Goal: Task Accomplishment & Management: Use online tool/utility

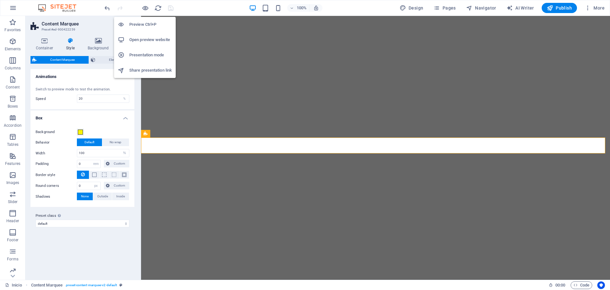
select select "%"
select select "rem"
select select "px"
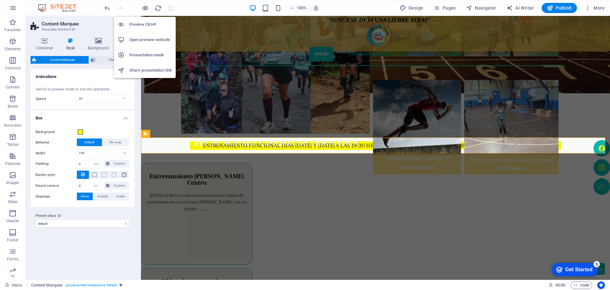
click at [144, 41] on h6 "Open preview website" at bounding box center [150, 40] width 43 height 8
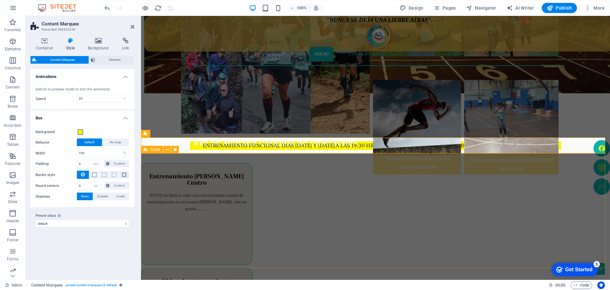
click at [152, 188] on div "Entrenamiento [PERSON_NAME] Centro [DATE] se llevó a cabo una emocionante sesió…" at bounding box center [375, 210] width 469 height 114
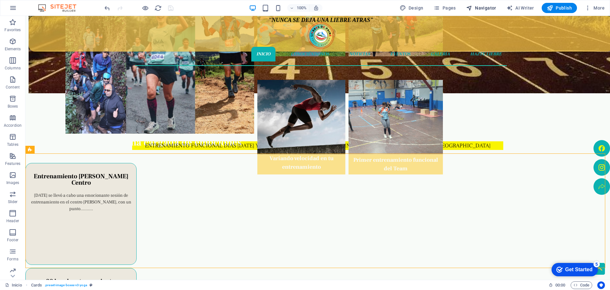
click at [488, 5] on span "Navigator" at bounding box center [481, 8] width 30 height 6
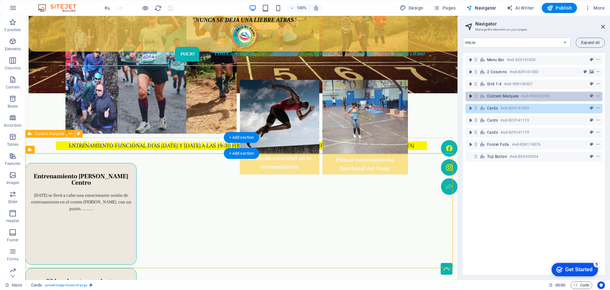
click at [472, 96] on icon "toggle-expand" at bounding box center [471, 96] width 6 height 6
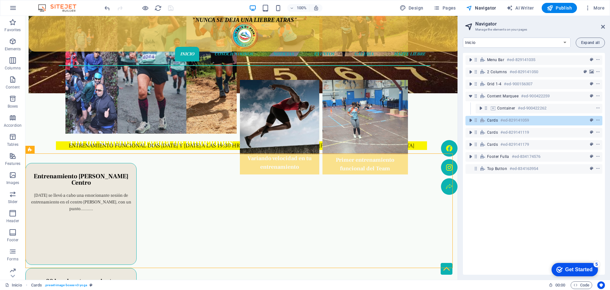
drag, startPoint x: 472, startPoint y: 96, endPoint x: 472, endPoint y: 79, distance: 17.8
click at [472, 78] on div "Menu Bar #ed-829141035 2 columns #ed-829141050 Grid 1-4 #ed-900156307 Content M…" at bounding box center [534, 164] width 142 height 222
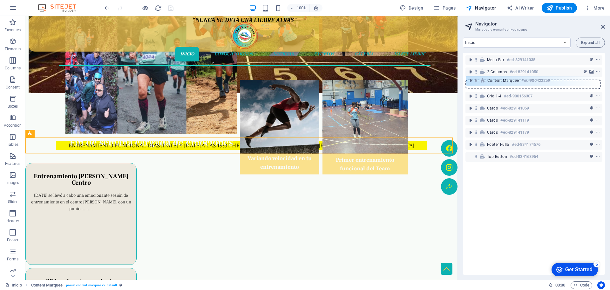
drag, startPoint x: 476, startPoint y: 97, endPoint x: 476, endPoint y: 79, distance: 18.4
click at [476, 79] on div "Menu Bar #ed-829141035 2 columns #ed-829141050 Grid 1-4 #ed-900156307 Content M…" at bounding box center [534, 164] width 142 height 222
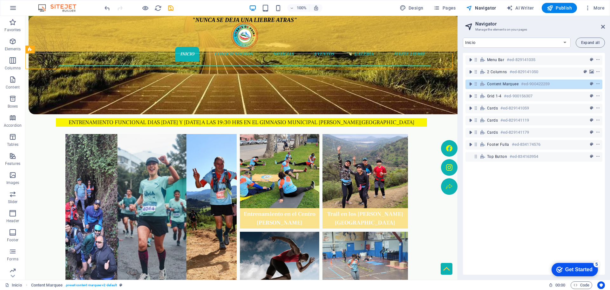
scroll to position [72, 0]
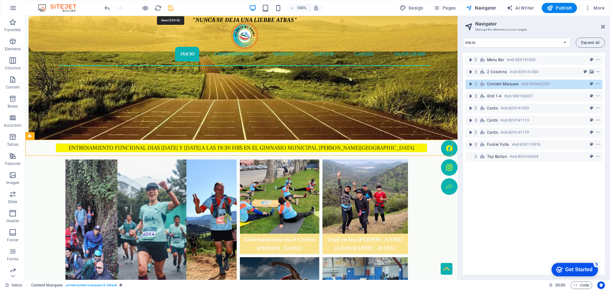
click at [169, 7] on icon "save" at bounding box center [170, 7] width 7 height 7
select select "%"
select select "rem"
select select "px"
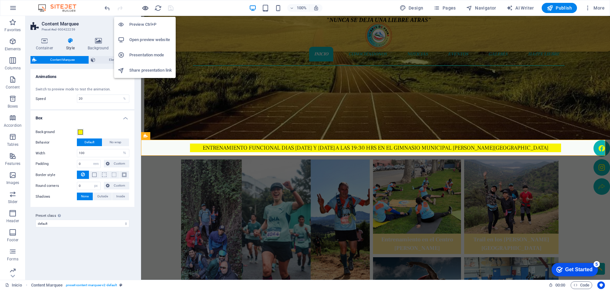
click at [143, 10] on icon "button" at bounding box center [145, 7] width 7 height 7
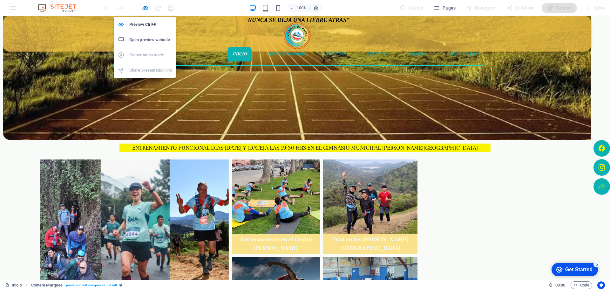
click at [146, 40] on h6 "Open preview website" at bounding box center [150, 40] width 43 height 8
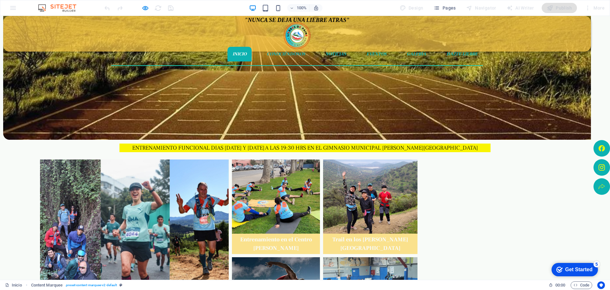
click at [212, 151] on div "Fin de semana cargada de emociones Entrenamiento en el Centro [PERSON_NAME] Tra…" at bounding box center [300, 235] width 524 height 216
click at [213, 147] on div "Fin de semana cargada de emociones Entrenamiento en el Centro [PERSON_NAME] Tra…" at bounding box center [300, 235] width 524 height 216
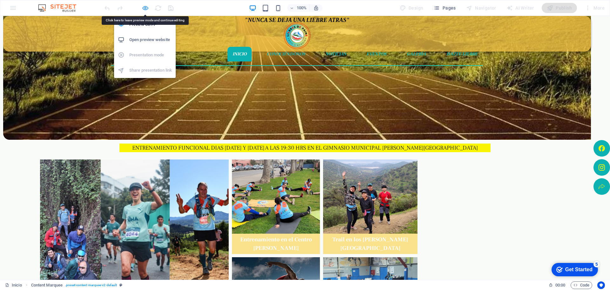
click at [145, 6] on icon "button" at bounding box center [145, 7] width 7 height 7
select select "%"
select select "rem"
select select "px"
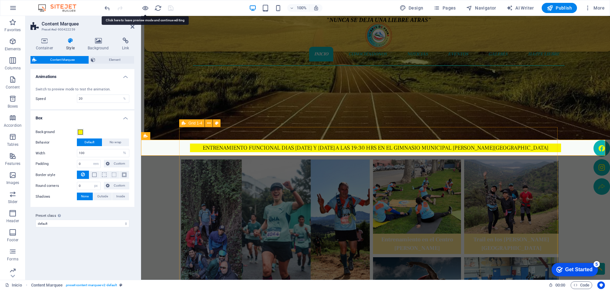
click at [540, 149] on div "Fin de semana cargada de emociones Entrenamiento en el Centro [PERSON_NAME] Tra…" at bounding box center [370, 235] width 383 height 216
select select "px"
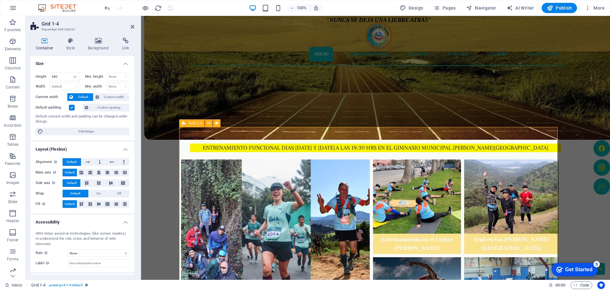
click at [539, 149] on div "Fin de semana cargada de emociones Entrenamiento en el Centro [PERSON_NAME] Tra…" at bounding box center [370, 235] width 383 height 216
click at [537, 149] on div "Fin de semana cargada de emociones Entrenamiento en el Centro [PERSON_NAME] Tra…" at bounding box center [370, 235] width 383 height 216
click at [536, 146] on div "Fin de semana cargada de emociones Entrenamiento en el Centro [PERSON_NAME] Tra…" at bounding box center [370, 235] width 383 height 216
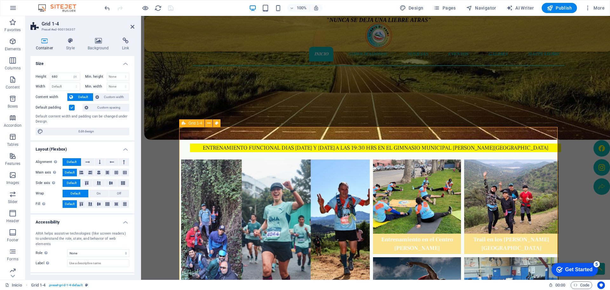
click at [536, 146] on div "Fin de semana cargada de emociones Entrenamiento en el Centro [PERSON_NAME] Tra…" at bounding box center [370, 235] width 383 height 216
click at [463, 145] on div "Fin de semana cargada de emociones Entrenamiento en el Centro [PERSON_NAME] Tra…" at bounding box center [370, 235] width 383 height 216
click at [419, 146] on div "Fin de semana cargada de emociones Entrenamiento en el Centro [PERSON_NAME] Tra…" at bounding box center [370, 235] width 383 height 216
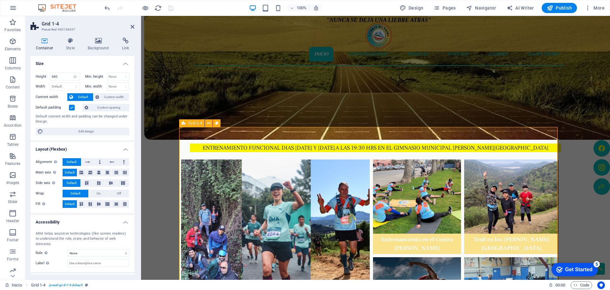
click at [421, 147] on div "Fin de semana cargada de emociones Entrenamiento en el Centro [PERSON_NAME] Tra…" at bounding box center [370, 235] width 383 height 216
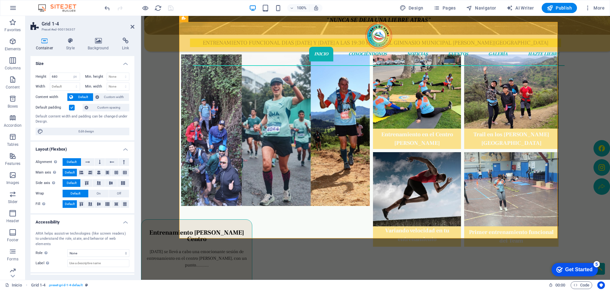
scroll to position [167, 0]
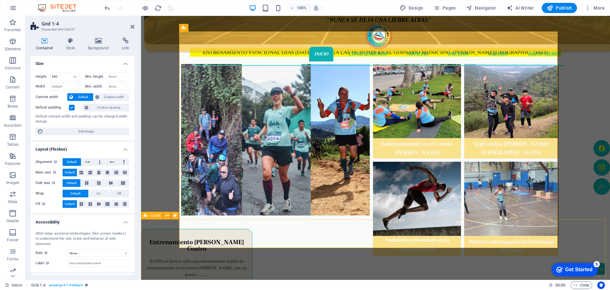
click at [188, 230] on div "Entrenamiento [PERSON_NAME] Centro [DATE] se llevó a cabo una emocionante sesió…" at bounding box center [375, 276] width 469 height 114
select select "px"
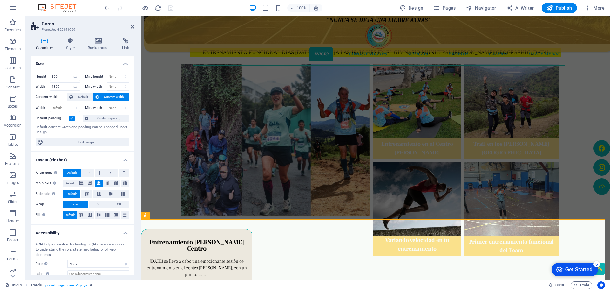
click at [173, 175] on div ""NUNCA SE DEJA UNA LIEBRE ATRAS" Inicio Conociéndonos Noticias Eventos Galería …" at bounding box center [375, 227] width 469 height 734
click at [170, 168] on div ""NUNCA SE DEJA UNA LIEBRE ATRAS" Inicio Conociéndonos Noticias Eventos Galería …" at bounding box center [375, 227] width 469 height 734
click at [178, 163] on div ""NUNCA SE DEJA UNA LIEBRE ATRAS" Inicio Conociéndonos Noticias Eventos Galería …" at bounding box center [375, 227] width 469 height 734
click at [498, 10] on button "Navigator" at bounding box center [481, 8] width 35 height 10
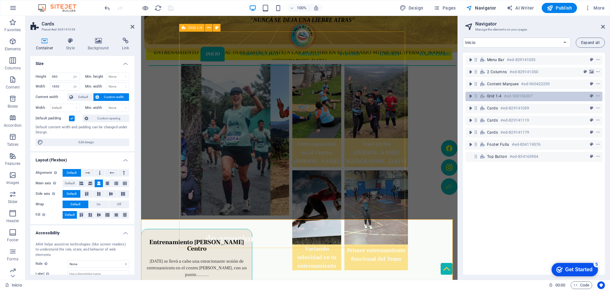
click at [503, 95] on div "Grid 1-4 #ed-900156307" at bounding box center [529, 96] width 84 height 8
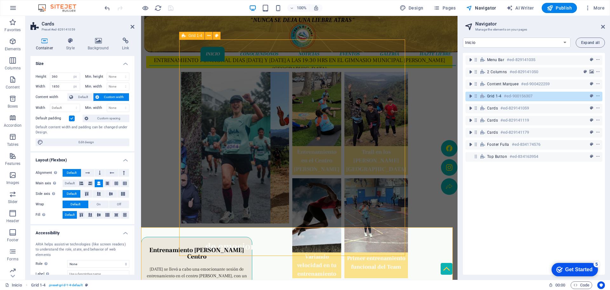
click at [503, 95] on div "Grid 1-4 #ed-900156307" at bounding box center [529, 96] width 84 height 8
select select "px"
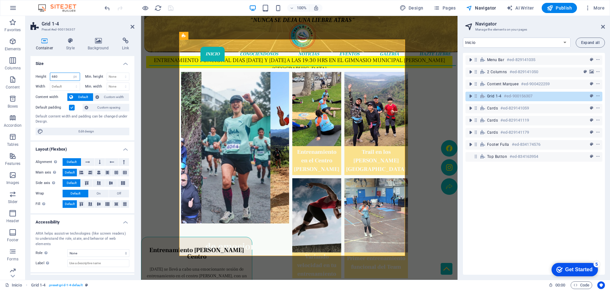
drag, startPoint x: 60, startPoint y: 76, endPoint x: 41, endPoint y: 77, distance: 19.1
click at [41, 77] on div "Height 680 Default px rem % vh vw" at bounding box center [58, 76] width 44 height 8
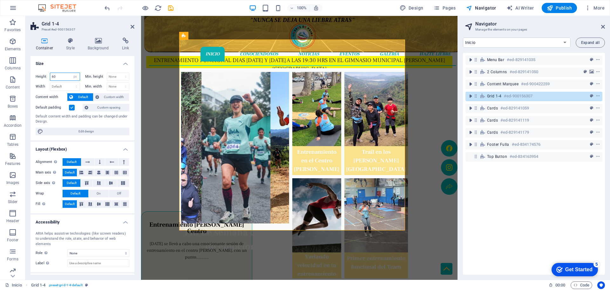
type input "6"
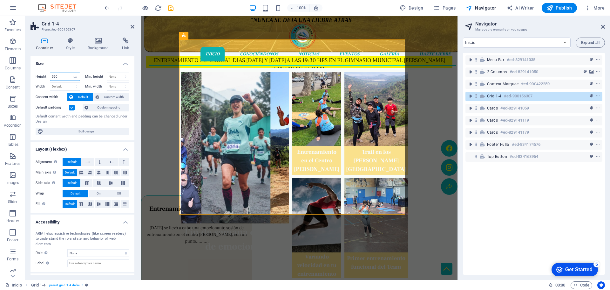
type input "550"
click at [150, 8] on div at bounding box center [138, 8] width 71 height 10
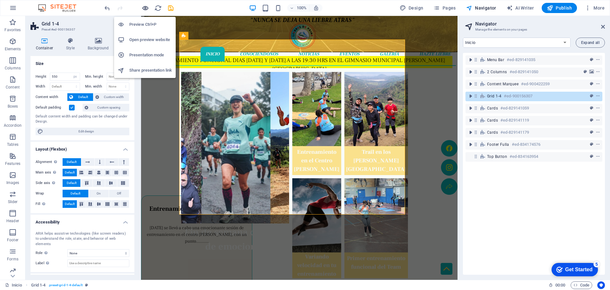
click at [148, 8] on icon "button" at bounding box center [145, 7] width 7 height 7
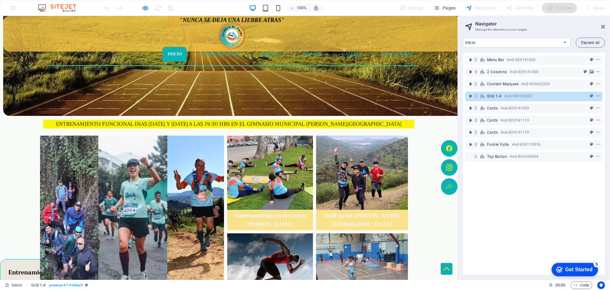
scroll to position [127, 0]
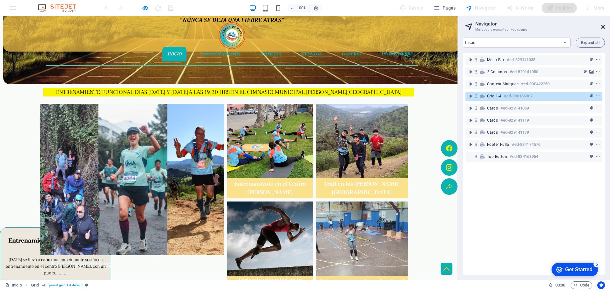
click at [604, 25] on icon at bounding box center [603, 26] width 4 height 5
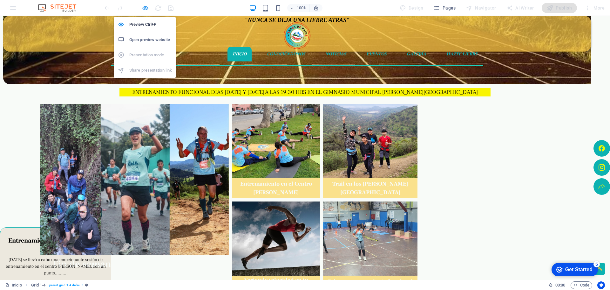
click at [143, 7] on icon "button" at bounding box center [145, 7] width 7 height 7
select select "px"
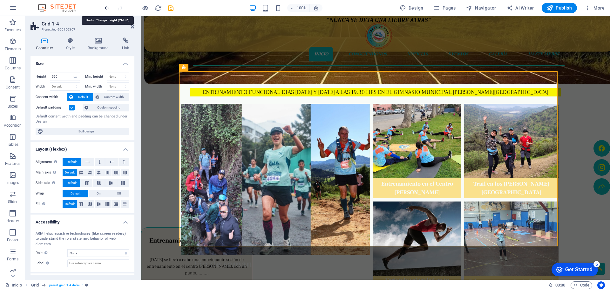
click at [107, 10] on icon "undo" at bounding box center [107, 7] width 7 height 7
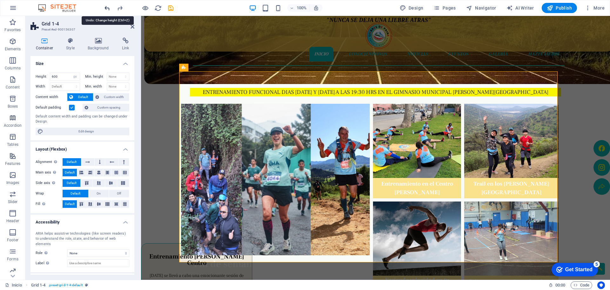
click at [107, 10] on icon "undo" at bounding box center [107, 7] width 7 height 7
type input "680"
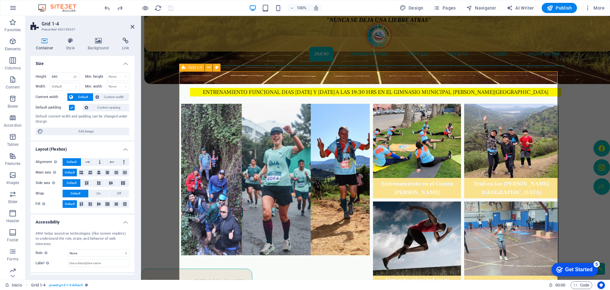
click at [245, 76] on div "Fin de semana cargada de emociones Entrenamiento en el Centro [PERSON_NAME] Tra…" at bounding box center [370, 179] width 383 height 216
click at [245, 77] on div "Fin de semana cargada de emociones Entrenamiento en el Centro [PERSON_NAME] Tra…" at bounding box center [370, 179] width 383 height 216
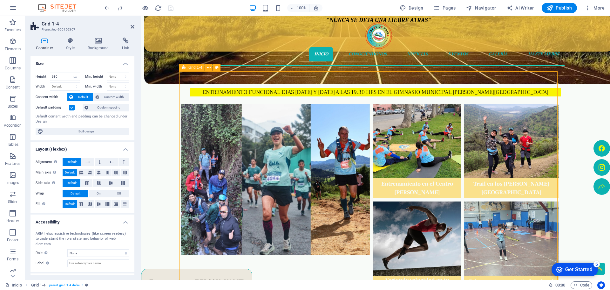
click at [244, 77] on div "Fin de semana cargada de emociones Entrenamiento en el Centro [PERSON_NAME] Tra…" at bounding box center [370, 179] width 383 height 216
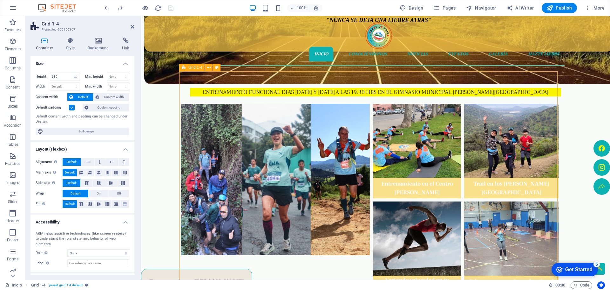
click at [244, 77] on div "Fin de semana cargada de emociones Entrenamiento en el Centro [PERSON_NAME] Tra…" at bounding box center [370, 179] width 383 height 216
click at [275, 93] on div "Fin de semana cargada de emociones Entrenamiento en el Centro [PERSON_NAME] Tra…" at bounding box center [370, 179] width 383 height 216
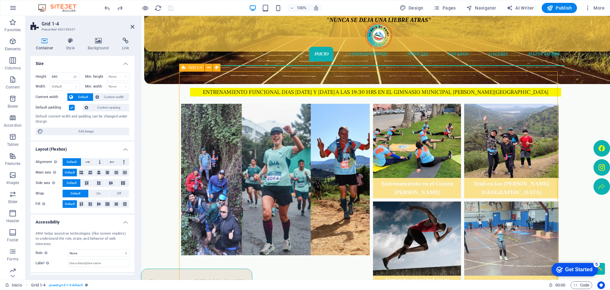
click at [275, 93] on div "Fin de semana cargada de emociones Entrenamiento en el Centro [PERSON_NAME] Tra…" at bounding box center [370, 179] width 383 height 216
click at [488, 8] on span "Navigator" at bounding box center [481, 8] width 30 height 6
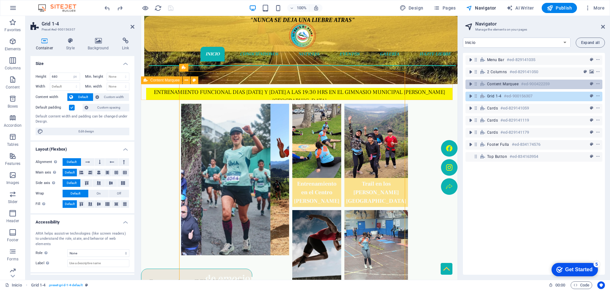
click at [509, 84] on span "Content Marquee" at bounding box center [502, 83] width 31 height 5
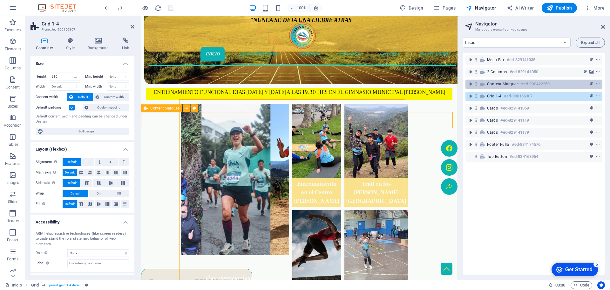
scroll to position [99, 0]
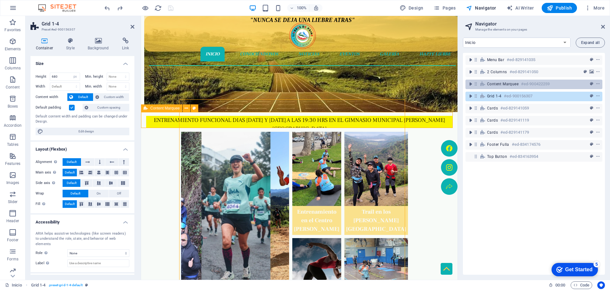
click at [509, 84] on span "Content Marquee" at bounding box center [502, 83] width 31 height 5
select select "%"
select select "rem"
select select "px"
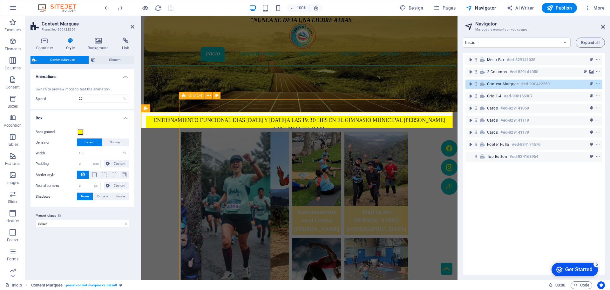
click at [261, 121] on div "Fin de semana cargada de emociones Entrenamiento en el Centro [PERSON_NAME] Tra…" at bounding box center [294, 207] width 231 height 216
select select "px"
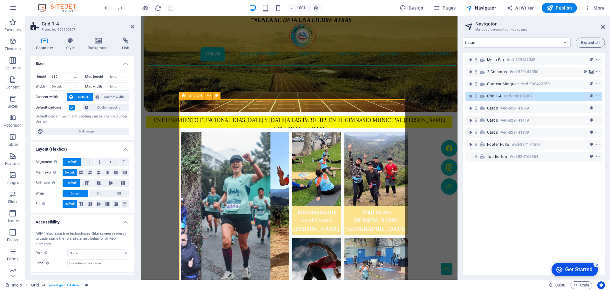
click at [261, 120] on div "Fin de semana cargada de emociones Entrenamiento en el Centro [PERSON_NAME] Tra…" at bounding box center [294, 207] width 231 height 216
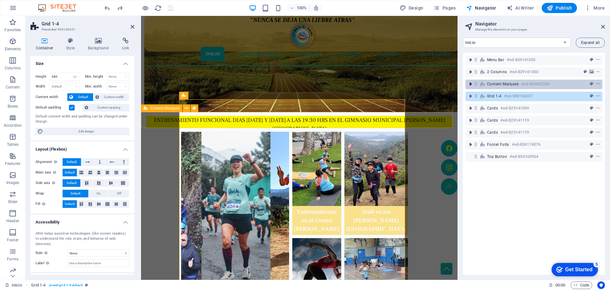
click at [471, 84] on icon "toggle-expand" at bounding box center [471, 84] width 6 height 6
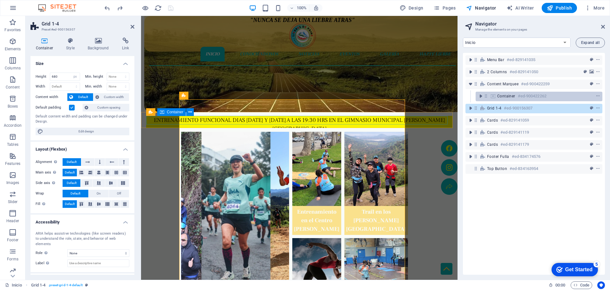
click at [515, 96] on span "Container" at bounding box center [506, 95] width 18 height 5
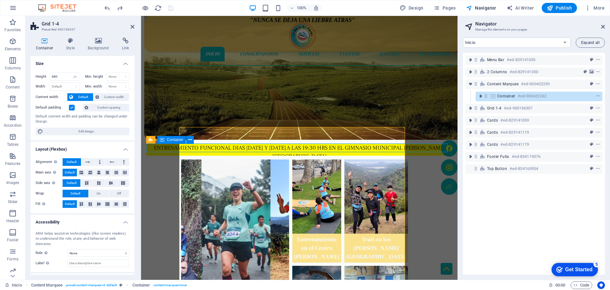
click at [515, 96] on span "Container" at bounding box center [506, 95] width 18 height 5
select select "px"
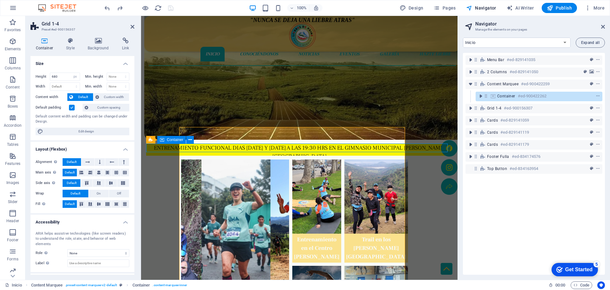
select select "px"
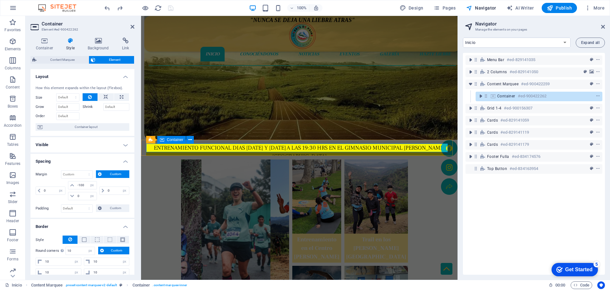
click at [414, 147] on div "ENTRENAMIENTO FUNCIONAL DIAS [DATE] Y [DATE] A LAS 19:30 HRS EN EL GIMNASIO MUN…" at bounding box center [299, 211] width 306 height 137
click at [414, 147] on div "ENTRENAMIENTO FUNCIONAL DIAS [DATE] Y [DATE] A LAS 19:30 HRS EN EL GIMNASIO MUN…" at bounding box center [299, 181] width 306 height 77
click at [414, 147] on div "ENTRENAMIENTO FUNCIONAL DIAS [DATE] Y [DATE] A LAS 19:30 HRS EN EL GIMNASIO MUN…" at bounding box center [299, 211] width 306 height 137
click at [414, 147] on div "ENTRENAMIENTO FUNCIONAL DIAS [DATE] Y [DATE] A LAS 19:30 HRS EN EL GIMNASIO MUN…" at bounding box center [299, 181] width 306 height 77
click at [414, 147] on div "ENTRENAMIENTO FUNCIONAL DIAS [DATE] Y [DATE] A LAS 19:30 HRS EN EL GIMNASIO MUN…" at bounding box center [299, 177] width 306 height 69
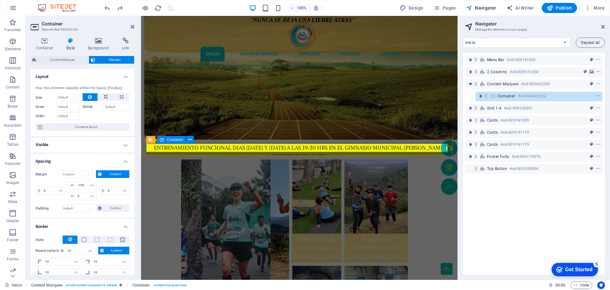
click at [414, 147] on div "ENTRENAMIENTO FUNCIONAL DIAS [DATE] Y [DATE] A LAS 19:30 HRS EN EL GIMNASIO MUN…" at bounding box center [299, 181] width 306 height 77
click at [414, 147] on div "ENTRENAMIENTO FUNCIONAL DIAS [DATE] Y [DATE] A LAS 19:30 HRS EN EL GIMNASIO MUN…" at bounding box center [299, 211] width 306 height 137
click at [414, 147] on div "ENTRENAMIENTO FUNCIONAL DIAS [DATE] Y [DATE] A LAS 19:30 HRS EN EL GIMNASIO MUN…" at bounding box center [299, 181] width 306 height 77
click at [414, 147] on div "ENTRENAMIENTO FUNCIONAL DIAS [DATE] Y [DATE] A LAS 19:30 HRS EN EL GIMNASIO MUN…" at bounding box center [299, 211] width 306 height 137
click at [414, 147] on div "ENTRENAMIENTO FUNCIONAL DIAS [DATE] Y [DATE] A LAS 19:30 HRS EN EL GIMNASIO MUN…" at bounding box center [299, 177] width 306 height 69
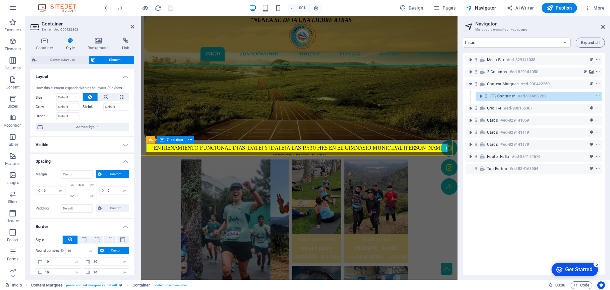
click at [415, 147] on div "ENTRENAMIENTO FUNCIONAL DIAS [DATE] Y [DATE] A LAS 19:30 HRS EN EL GIMNASIO MUN…" at bounding box center [299, 211] width 306 height 137
click at [415, 147] on div "ENTRENAMIENTO FUNCIONAL DIAS [DATE] Y [DATE] A LAS 19:30 HRS EN EL GIMNASIO MUN…" at bounding box center [299, 177] width 306 height 69
click at [448, 147] on div "ENTRENAMIENTO FUNCIONAL DIAS [DATE] Y [DATE] A LAS 19:30 HRS EN EL GIMNASIO MUN…" at bounding box center [450, 211] width 4 height 137
click at [415, 147] on div "ENTRENAMIENTO FUNCIONAL DIAS [DATE] Y [DATE] A LAS 19:30 HRS EN EL GIMNASIO MUN…" at bounding box center [417, 177] width 51 height 69
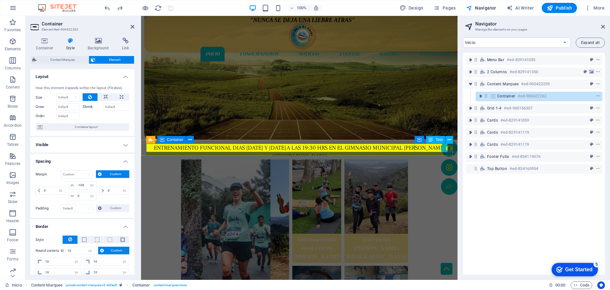
select select "px"
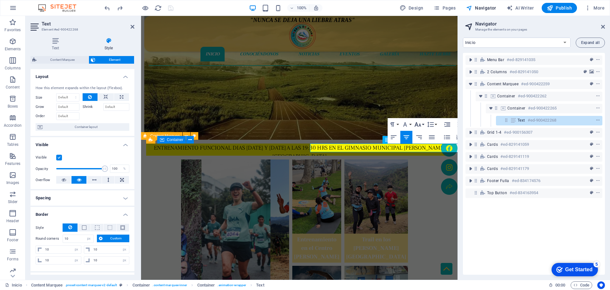
click at [413, 124] on button "Font Size" at bounding box center [419, 124] width 12 height 13
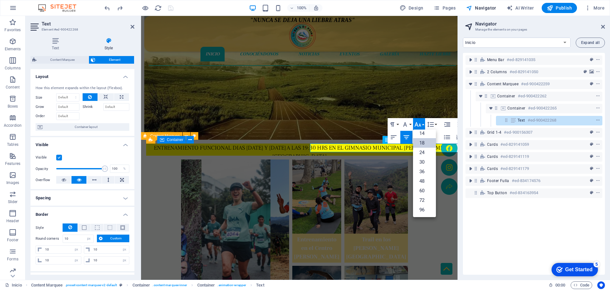
scroll to position [51, 0]
click at [416, 151] on link "24" at bounding box center [424, 152] width 23 height 10
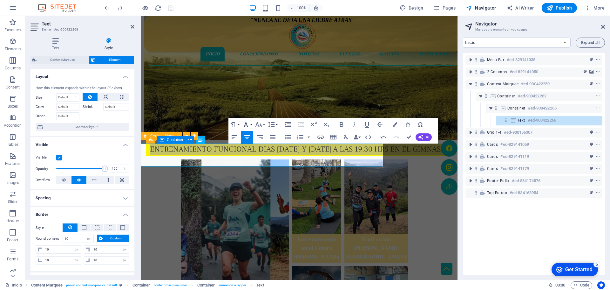
click at [250, 124] on button "Font Family" at bounding box center [247, 124] width 12 height 13
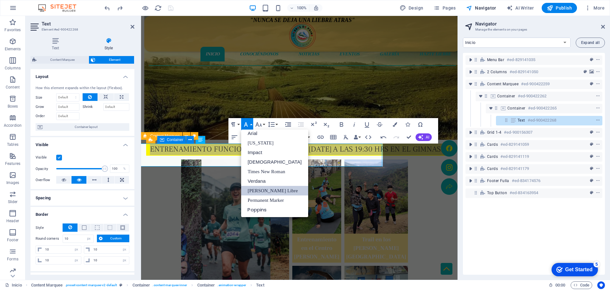
scroll to position [3, 0]
click at [264, 126] on button "Font Size" at bounding box center [260, 124] width 12 height 13
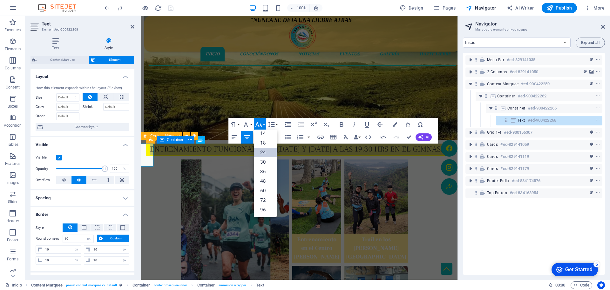
scroll to position [51, 0]
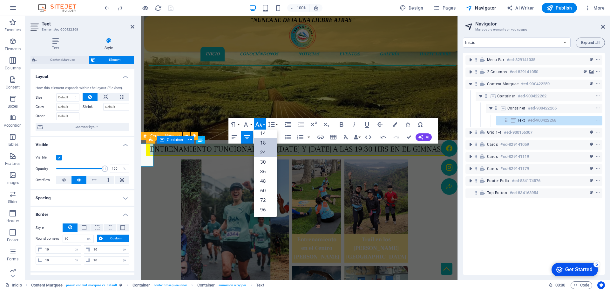
click at [267, 140] on link "18" at bounding box center [265, 143] width 23 height 10
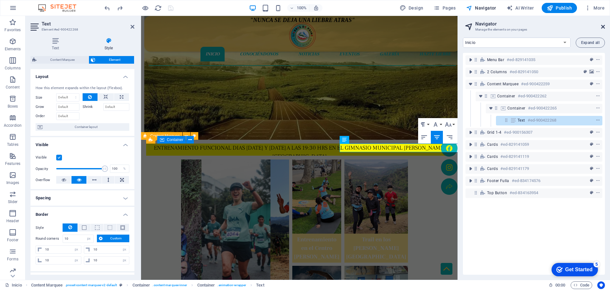
click at [603, 27] on icon at bounding box center [603, 26] width 4 height 5
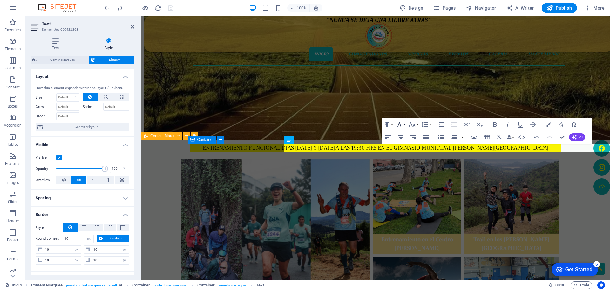
click at [404, 125] on button "Font Family" at bounding box center [401, 124] width 12 height 13
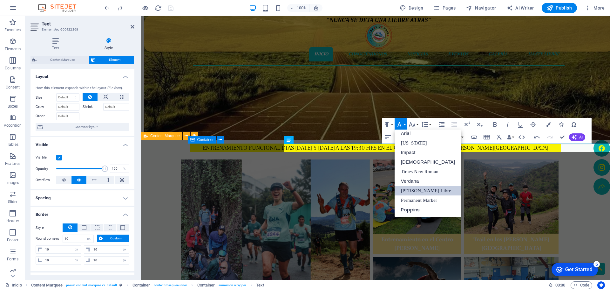
scroll to position [3, 0]
click at [407, 151] on link "Impact" at bounding box center [428, 152] width 67 height 10
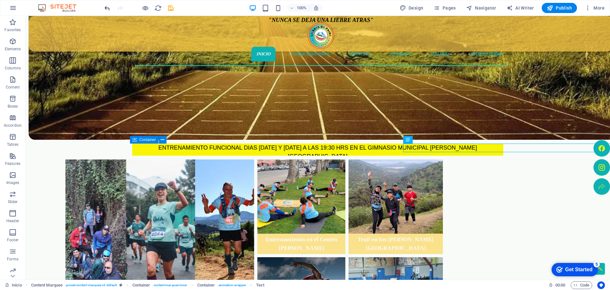
click at [108, 10] on icon "undo" at bounding box center [107, 7] width 7 height 7
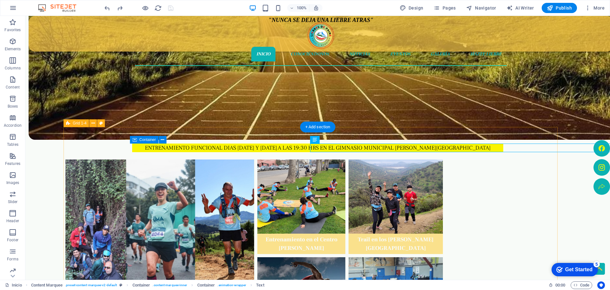
click at [514, 148] on div "Fin de semana cargada de emociones Entrenamiento en el Centro [PERSON_NAME] Tra…" at bounding box center [313, 235] width 499 height 216
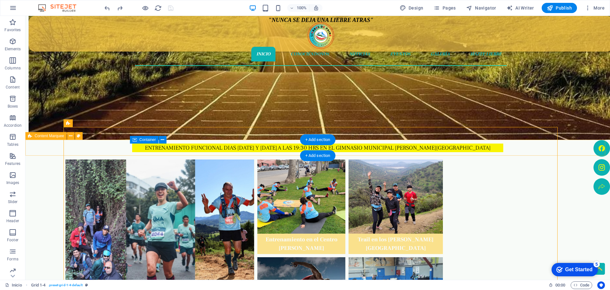
click at [571, 147] on div "ENTRENAMIENTO FUNCIONAL DIAS [DATE] Y [DATE] A LAS 19:30 HRS EN EL GIMNASIO MUN…" at bounding box center [317, 148] width 585 height 16
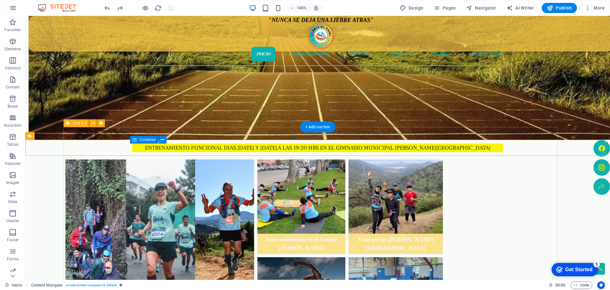
click at [512, 149] on div "Fin de semana cargada de emociones Entrenamiento en el Centro [PERSON_NAME] Tra…" at bounding box center [313, 235] width 499 height 216
click at [473, 146] on div "Fin de semana cargada de emociones Entrenamiento en el Centro [PERSON_NAME] Tra…" at bounding box center [313, 235] width 499 height 216
click at [426, 147] on div "Fin de semana cargada de emociones Entrenamiento en el Centro [PERSON_NAME] Tra…" at bounding box center [313, 235] width 499 height 216
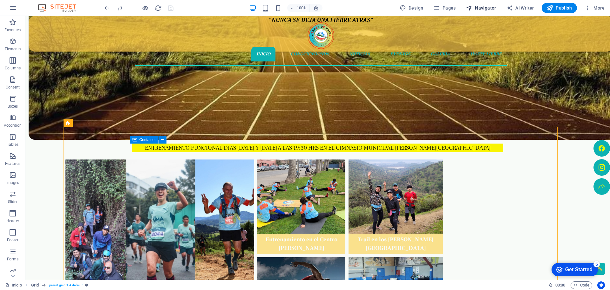
click at [486, 6] on span "Navigator" at bounding box center [481, 8] width 30 height 6
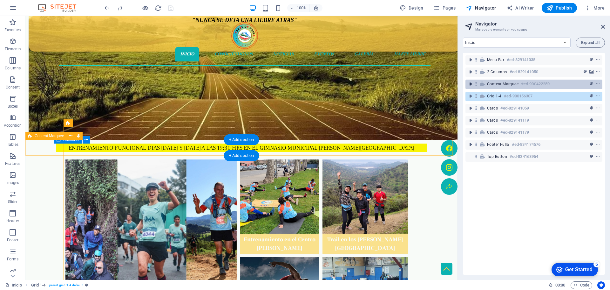
click at [471, 82] on icon "toggle-expand" at bounding box center [471, 84] width 6 height 6
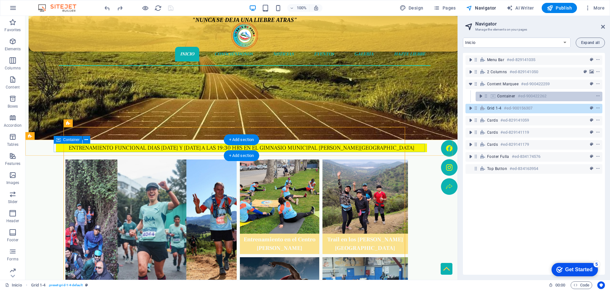
click at [514, 95] on span "Container" at bounding box center [506, 95] width 18 height 5
select select "px"
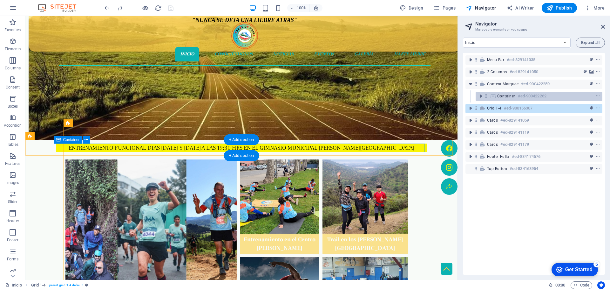
select select "px"
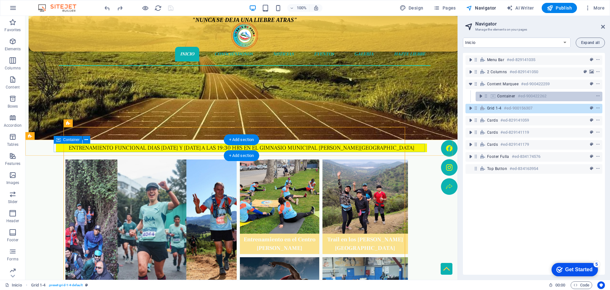
select select "px"
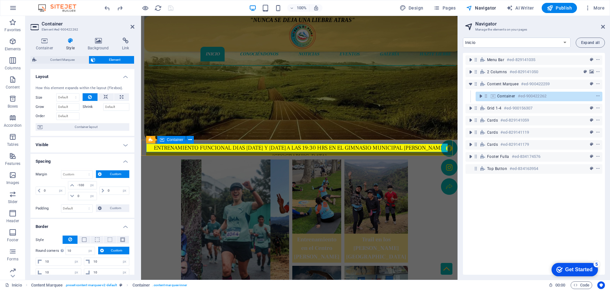
click at [423, 146] on div "ENTRENAMIENTO FUNCIONAL DIAS [DATE] Y [DATE] A LAS 19:30 HRS EN EL GIMNASIO MUN…" at bounding box center [299, 211] width 306 height 137
click at [423, 146] on div "ENTRENAMIENTO FUNCIONAL DIAS [DATE] Y [DATE] A LAS 19:30 HRS EN EL GIMNASIO MUN…" at bounding box center [299, 181] width 306 height 77
click at [423, 146] on div "ENTRENAMIENTO FUNCIONAL DIAS [DATE] Y [DATE] A LAS 19:30 HRS EN EL GIMNASIO MUN…" at bounding box center [299, 211] width 306 height 137
click at [423, 147] on div "ENTRENAMIENTO FUNCIONAL DIAS [DATE] Y [DATE] A LAS 19:30 HRS EN EL GIMNASIO MUN…" at bounding box center [299, 211] width 306 height 137
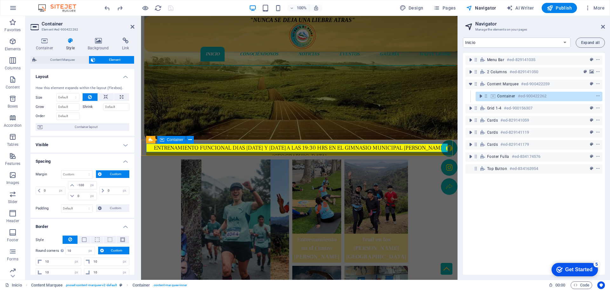
click at [423, 147] on div "ENTRENAMIENTO FUNCIONAL DIAS [DATE] Y [DATE] A LAS 19:30 HRS EN EL GIMNASIO MUN…" at bounding box center [299, 211] width 306 height 137
click at [423, 147] on div "ENTRENAMIENTO FUNCIONAL DIAS [DATE] Y [DATE] A LAS 19:30 HRS EN EL GIMNASIO MUN…" at bounding box center [299, 186] width 306 height 86
click at [423, 147] on div "ENTRENAMIENTO FUNCIONAL DIAS [DATE] Y [DATE] A LAS 19:30 HRS EN EL GIMNASIO MUN…" at bounding box center [299, 211] width 306 height 137
click at [422, 147] on div "ENTRENAMIENTO FUNCIONAL DIAS [DATE] Y [DATE] A LAS 19:30 HRS EN EL GIMNASIO MUN…" at bounding box center [433, 186] width 32 height 86
click at [422, 147] on div "ENTRENAMIENTO FUNCIONAL DIAS [DATE] Y [DATE] A LAS 19:30 HRS EN EL GIMNASIO MUN…" at bounding box center [431, 181] width 36 height 77
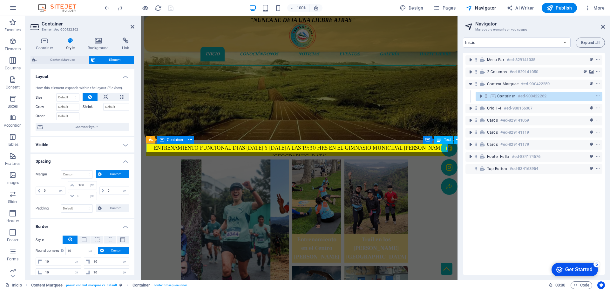
select select "px"
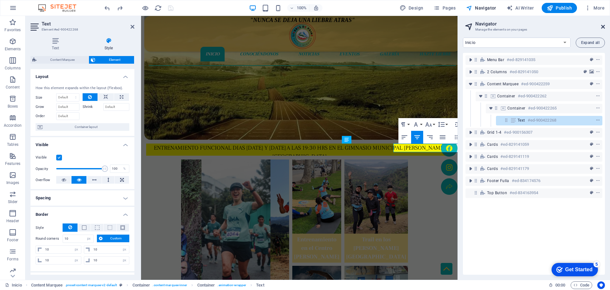
click at [604, 28] on icon at bounding box center [603, 26] width 4 height 5
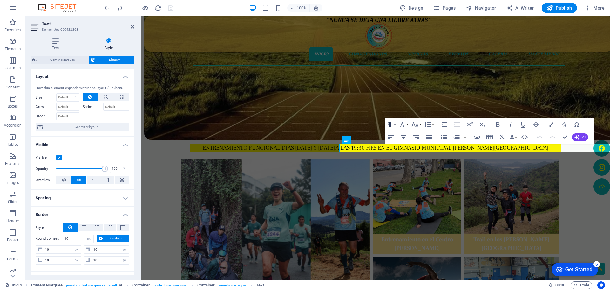
click at [394, 122] on button "Paragraph Format" at bounding box center [391, 124] width 12 height 13
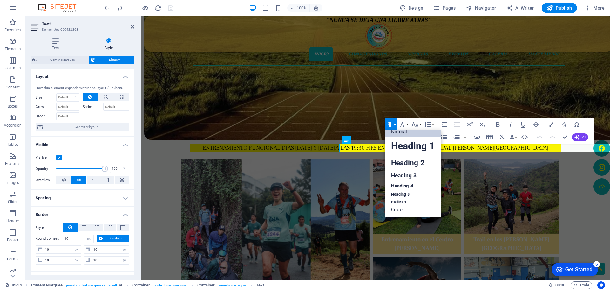
scroll to position [5, 0]
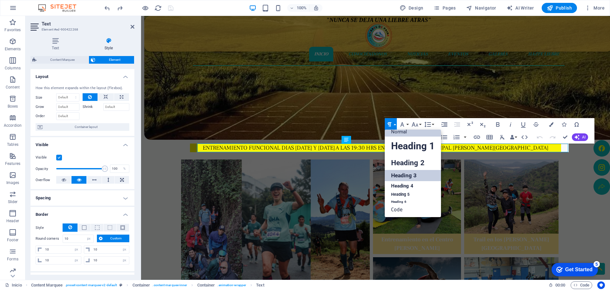
click at [401, 174] on link "Heading 3" at bounding box center [413, 175] width 56 height 11
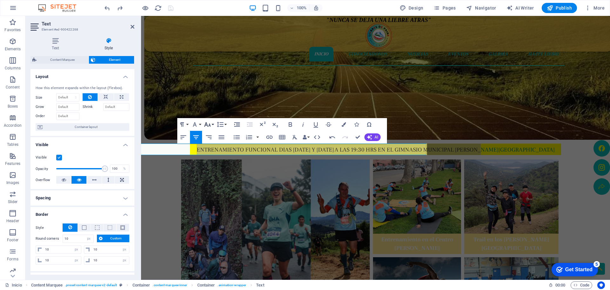
click at [211, 124] on button "Font Size" at bounding box center [209, 124] width 12 height 13
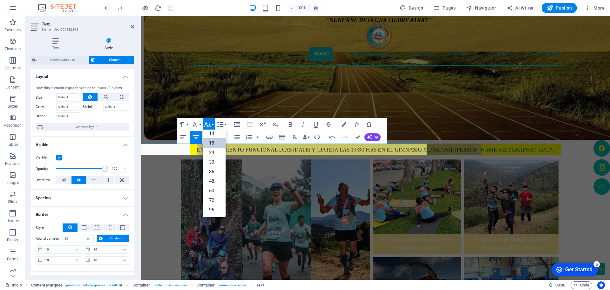
scroll to position [51, 0]
click at [200, 124] on button "Font Family" at bounding box center [196, 124] width 12 height 13
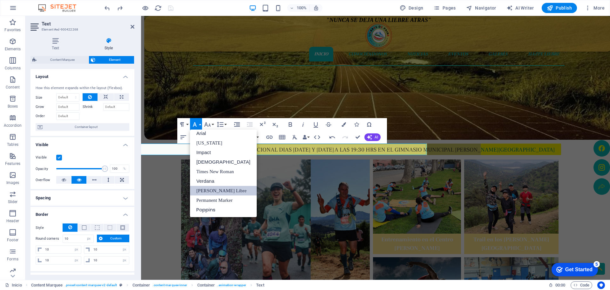
scroll to position [3, 0]
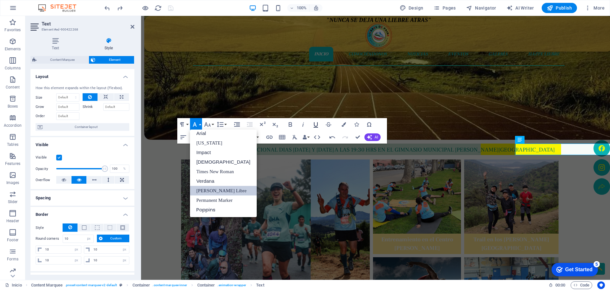
click at [318, 125] on icon "button" at bounding box center [316, 124] width 8 height 8
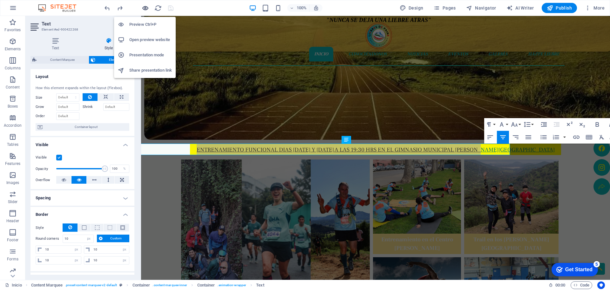
click at [147, 10] on icon "button" at bounding box center [145, 7] width 7 height 7
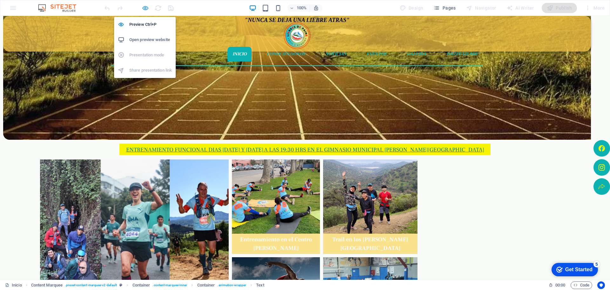
click at [146, 10] on icon "button" at bounding box center [145, 7] width 7 height 7
select select "px"
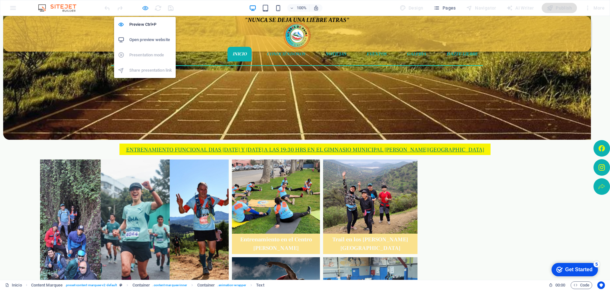
select select "px"
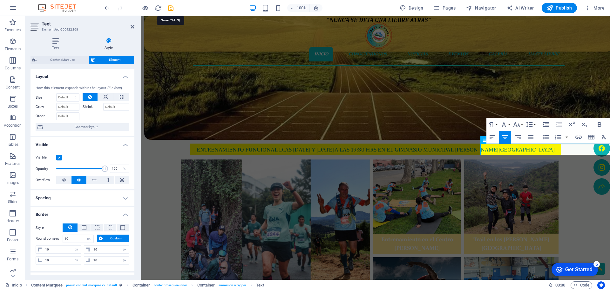
click at [170, 6] on icon "save" at bounding box center [170, 7] width 7 height 7
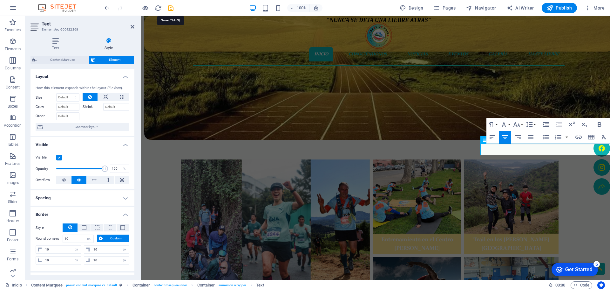
select select "px"
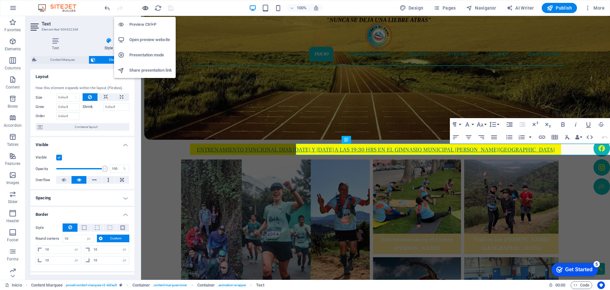
click at [146, 8] on icon "button" at bounding box center [145, 7] width 7 height 7
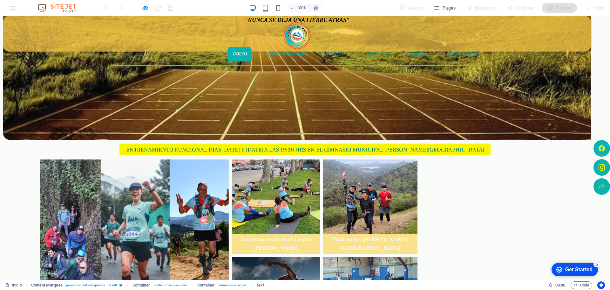
click at [68, 182] on div "Fin de semana cargada de emociones Entrenamiento en el Centro [PERSON_NAME] Tra…" at bounding box center [300, 235] width 524 height 216
click at [67, 182] on div "Fin de semana cargada de emociones Entrenamiento en el Centro [PERSON_NAME] Tra…" at bounding box center [300, 235] width 524 height 216
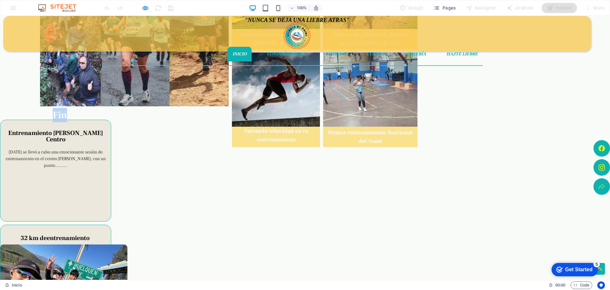
scroll to position [286, 0]
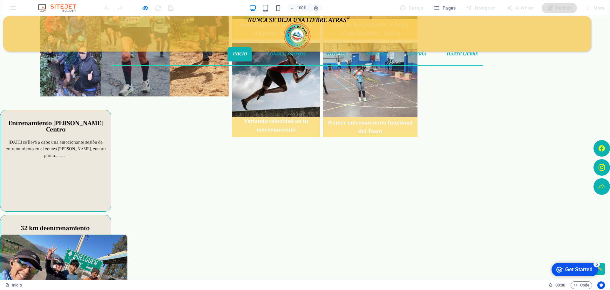
click at [104, 162] on div "Entrenamiento [PERSON_NAME] Centro [DATE] se llevó a cabo una emocionante sesió…" at bounding box center [294, 157] width 588 height 114
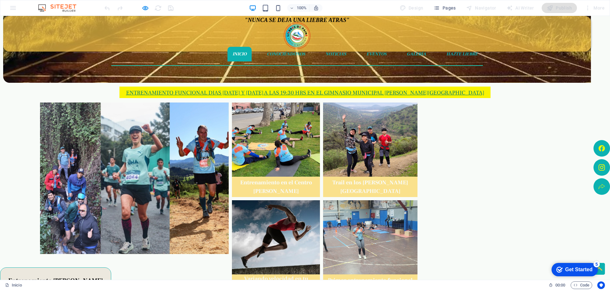
scroll to position [127, 0]
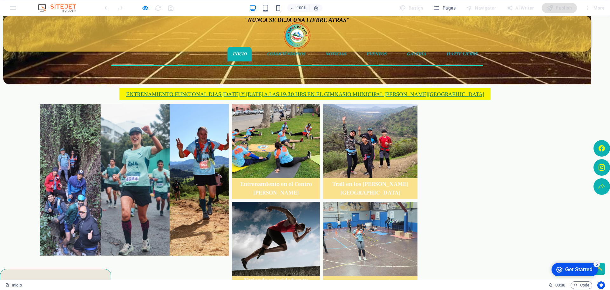
click at [175, 182] on div at bounding box center [134, 179] width 189 height 151
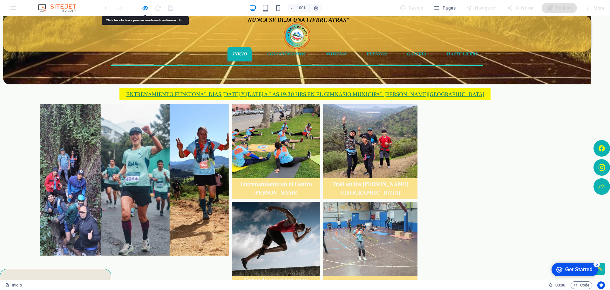
click at [175, 182] on div at bounding box center [134, 179] width 189 height 151
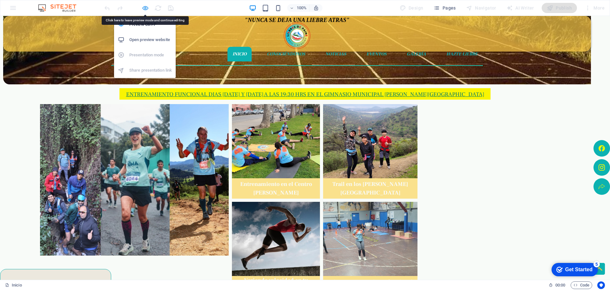
click at [148, 10] on icon "button" at bounding box center [145, 7] width 7 height 7
select select "px"
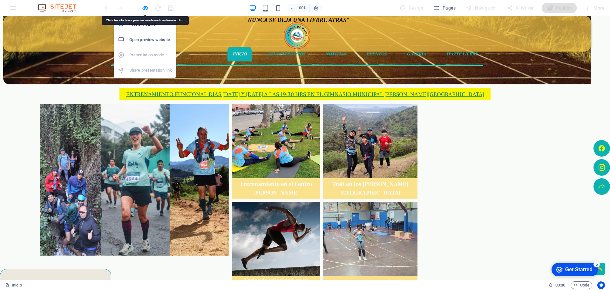
select select "px"
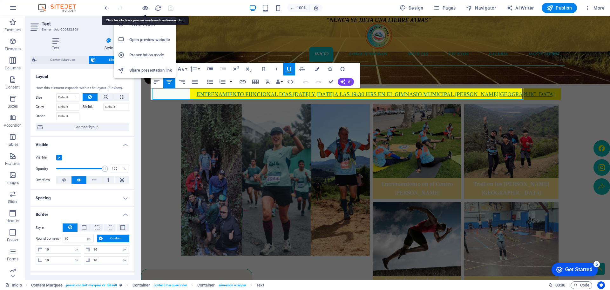
click at [149, 41] on h6 "Open preview website" at bounding box center [150, 40] width 43 height 8
